Goal: Register for event/course

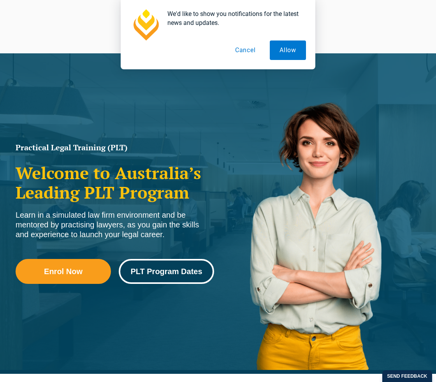
click at [143, 270] on span "PLT Program Dates" at bounding box center [166, 271] width 72 height 8
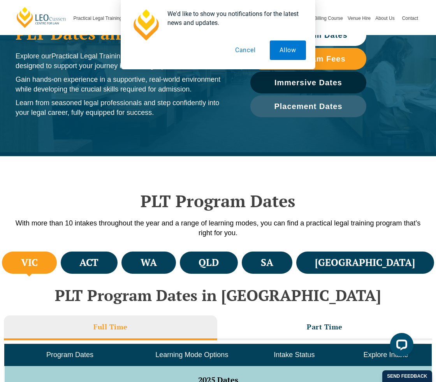
click at [254, 51] on button "Cancel" at bounding box center [245, 49] width 40 height 19
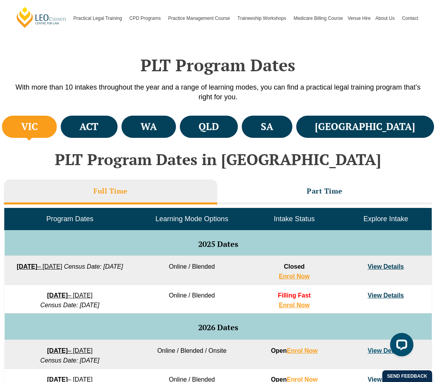
scroll to position [227, 0]
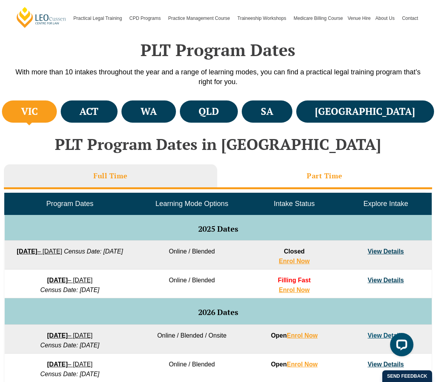
click at [288, 176] on li "Part Time" at bounding box center [324, 176] width 215 height 25
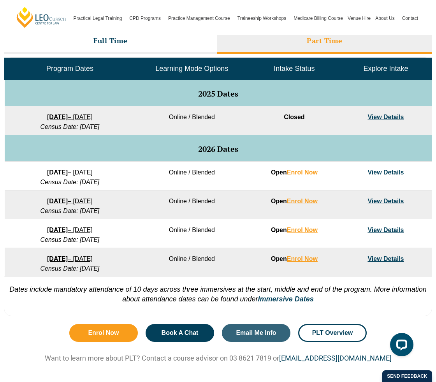
scroll to position [363, 0]
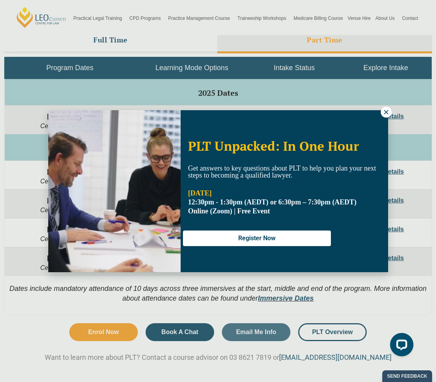
click at [387, 110] on icon at bounding box center [386, 112] width 7 height 7
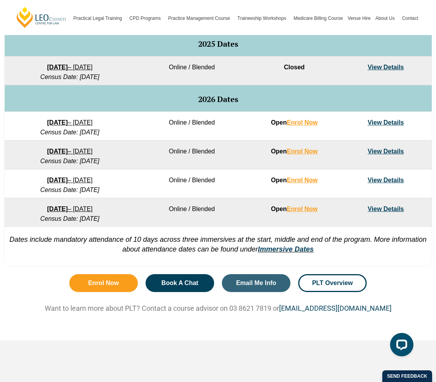
scroll to position [413, 0]
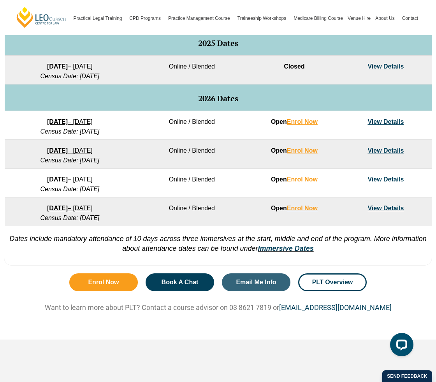
click at [378, 153] on link "View Details" at bounding box center [386, 150] width 36 height 7
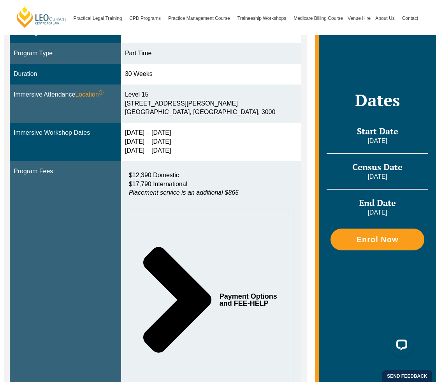
scroll to position [239, 0]
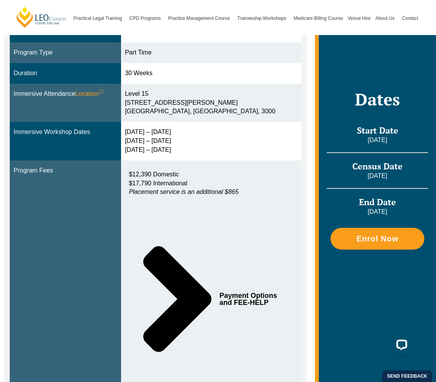
click at [207, 279] on icon "Tabs. Open items with Enter or Space, close with Escape and navigate using the …" at bounding box center [177, 299] width 68 height 106
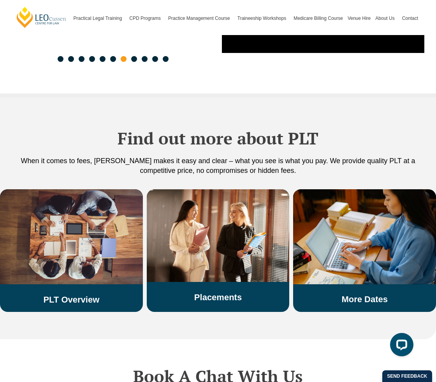
scroll to position [1874, 0]
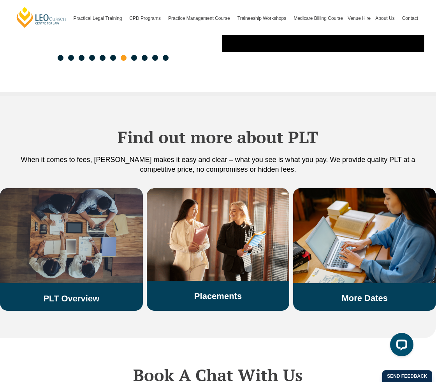
click at [102, 259] on img at bounding box center [71, 235] width 143 height 95
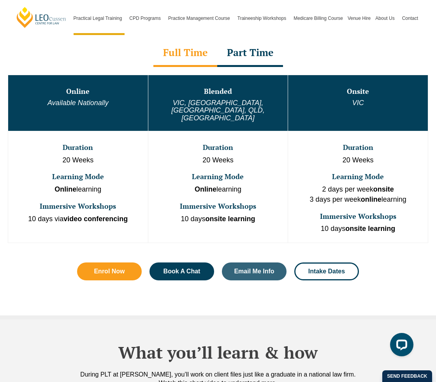
scroll to position [389, 0]
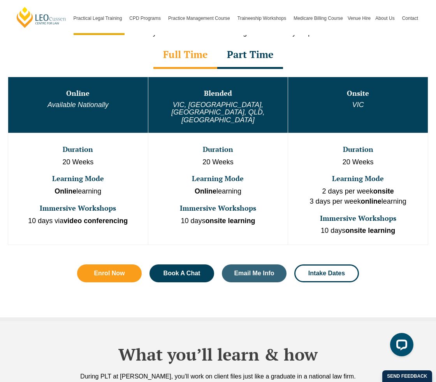
click at [262, 55] on div "Part Time" at bounding box center [250, 55] width 66 height 27
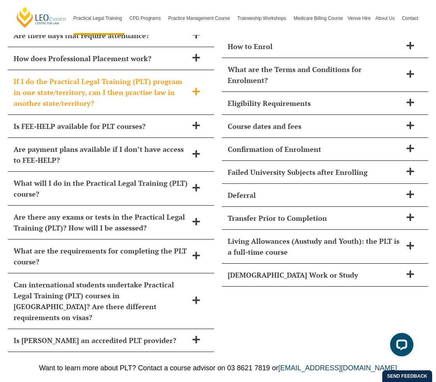
scroll to position [3510, 0]
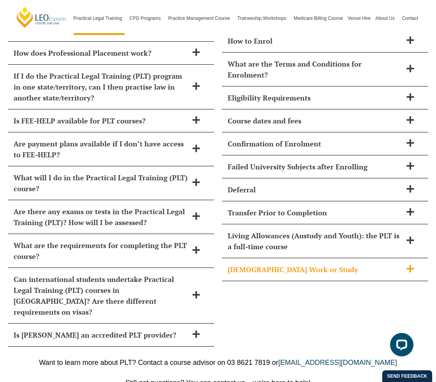
click at [250, 264] on h2 "Part-Time Work or Study" at bounding box center [315, 269] width 174 height 11
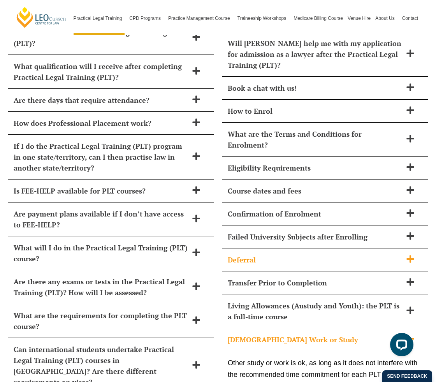
scroll to position [3438, 0]
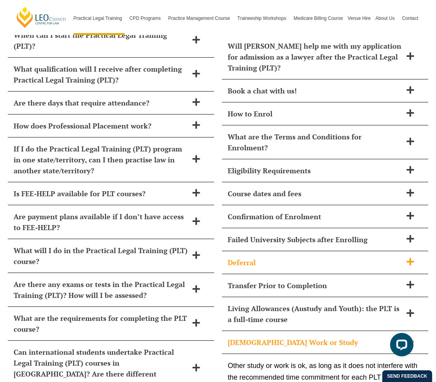
click at [262, 257] on h2 "Deferral" at bounding box center [315, 262] width 174 height 11
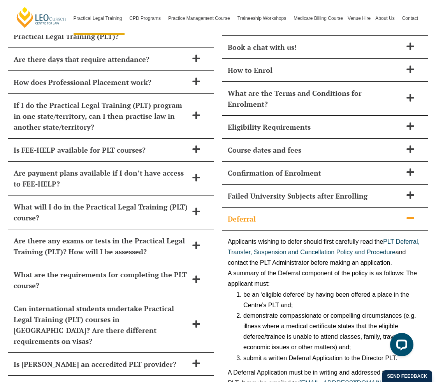
scroll to position [3482, 0]
